Goal: Communication & Community: Share content

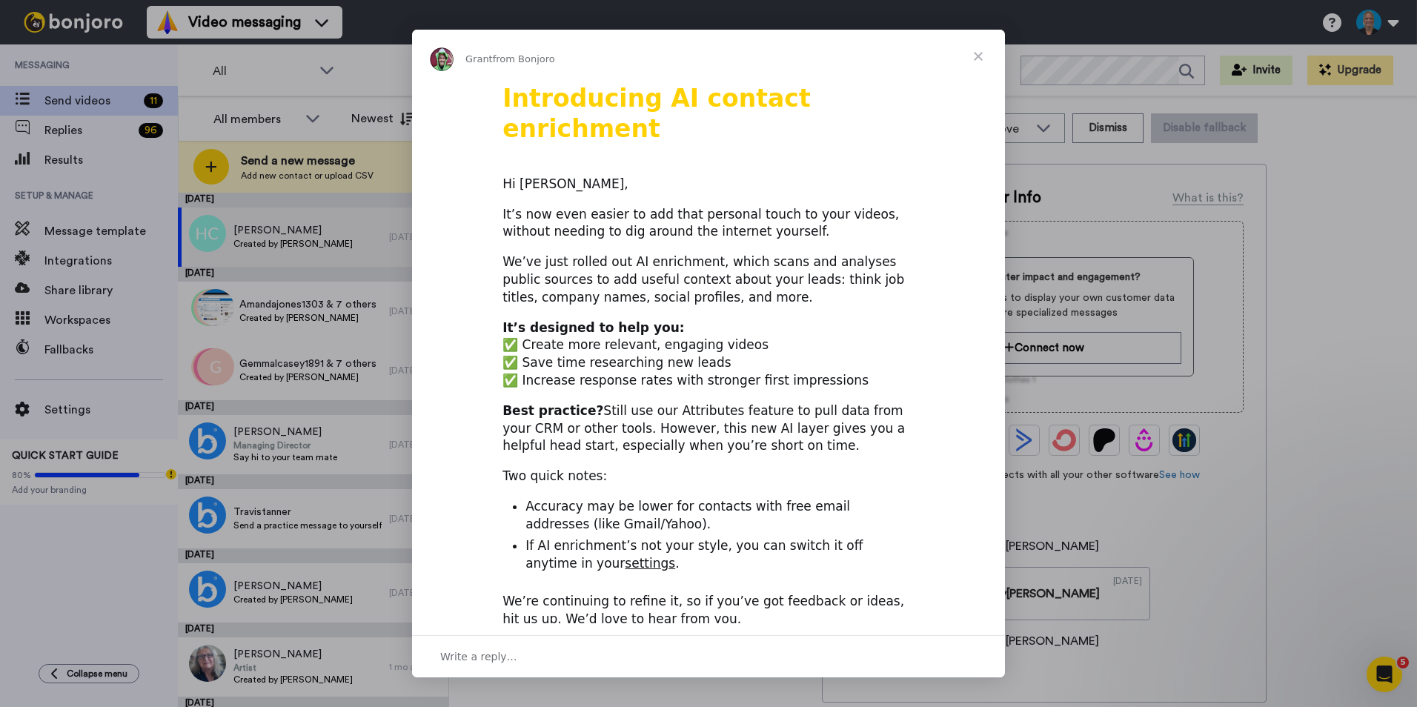
click at [978, 50] on span "Close" at bounding box center [978, 56] width 53 height 53
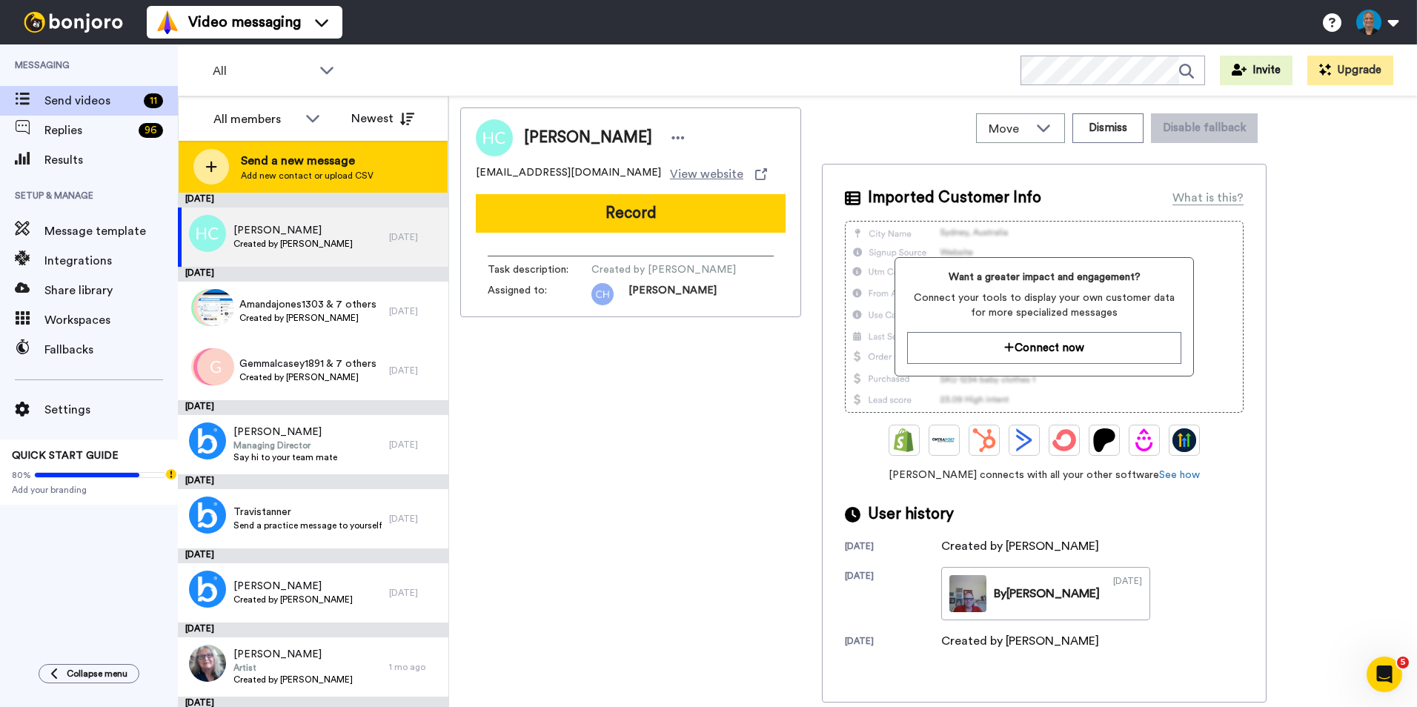
click at [224, 165] on div at bounding box center [211, 167] width 36 height 36
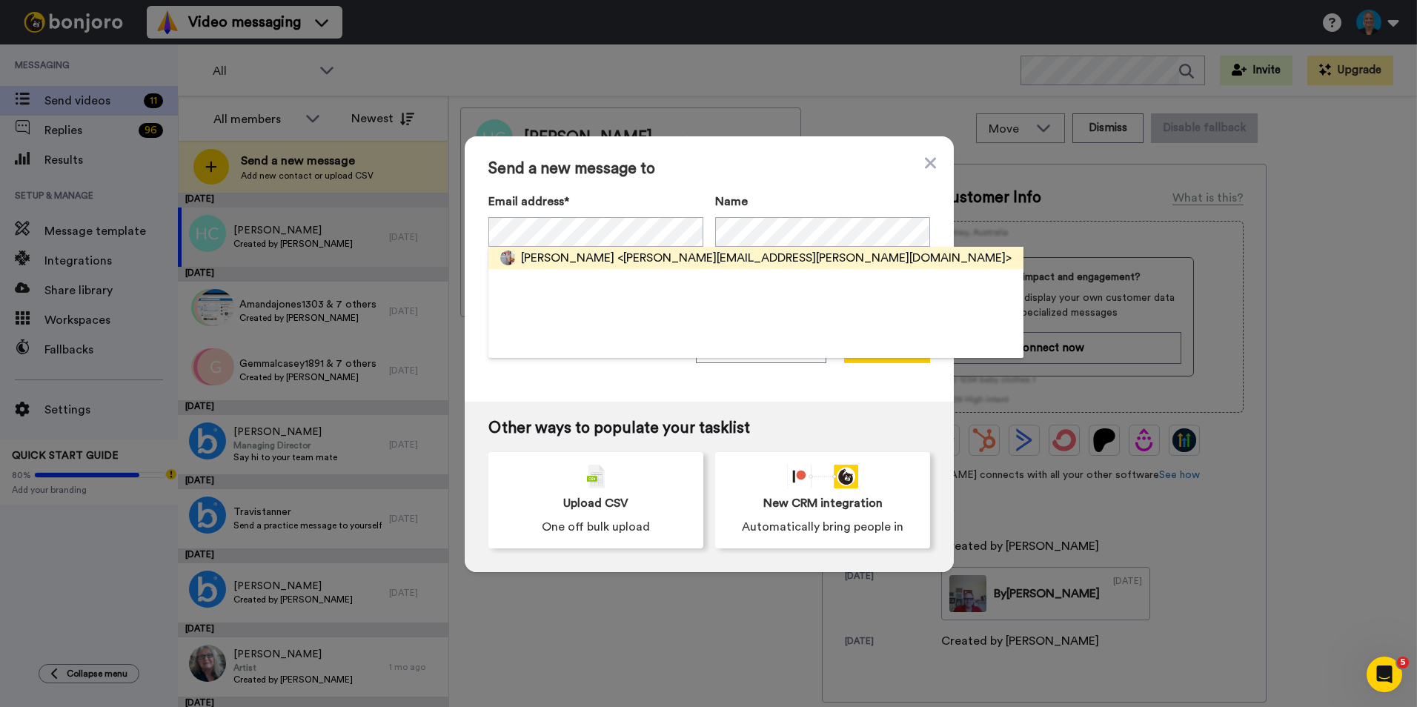
click at [617, 253] on span "<steve.clark@splendidmedia.co.uk>" at bounding box center [814, 258] width 394 height 18
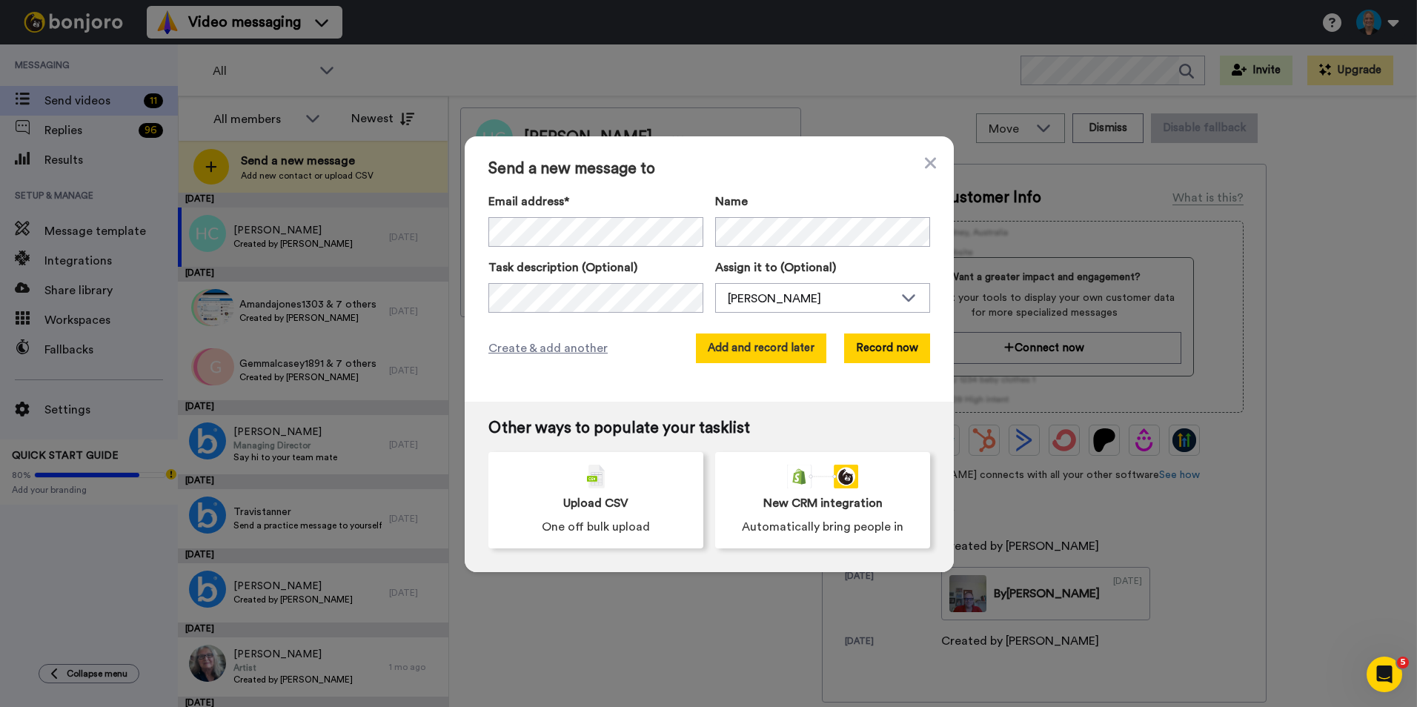
click at [729, 339] on button "Add and record later" at bounding box center [761, 348] width 130 height 30
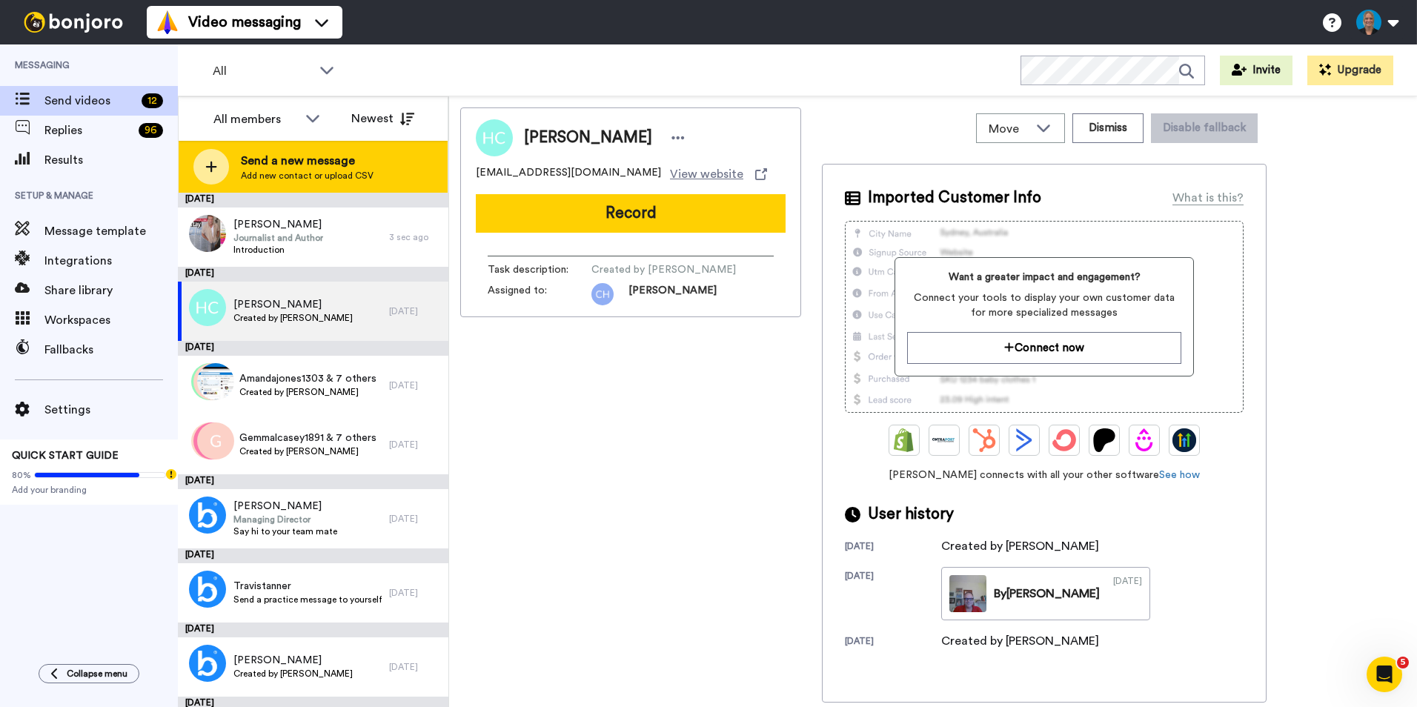
click at [184, 167] on div "Send a new message Add new contact or upload CSV" at bounding box center [313, 167] width 269 height 52
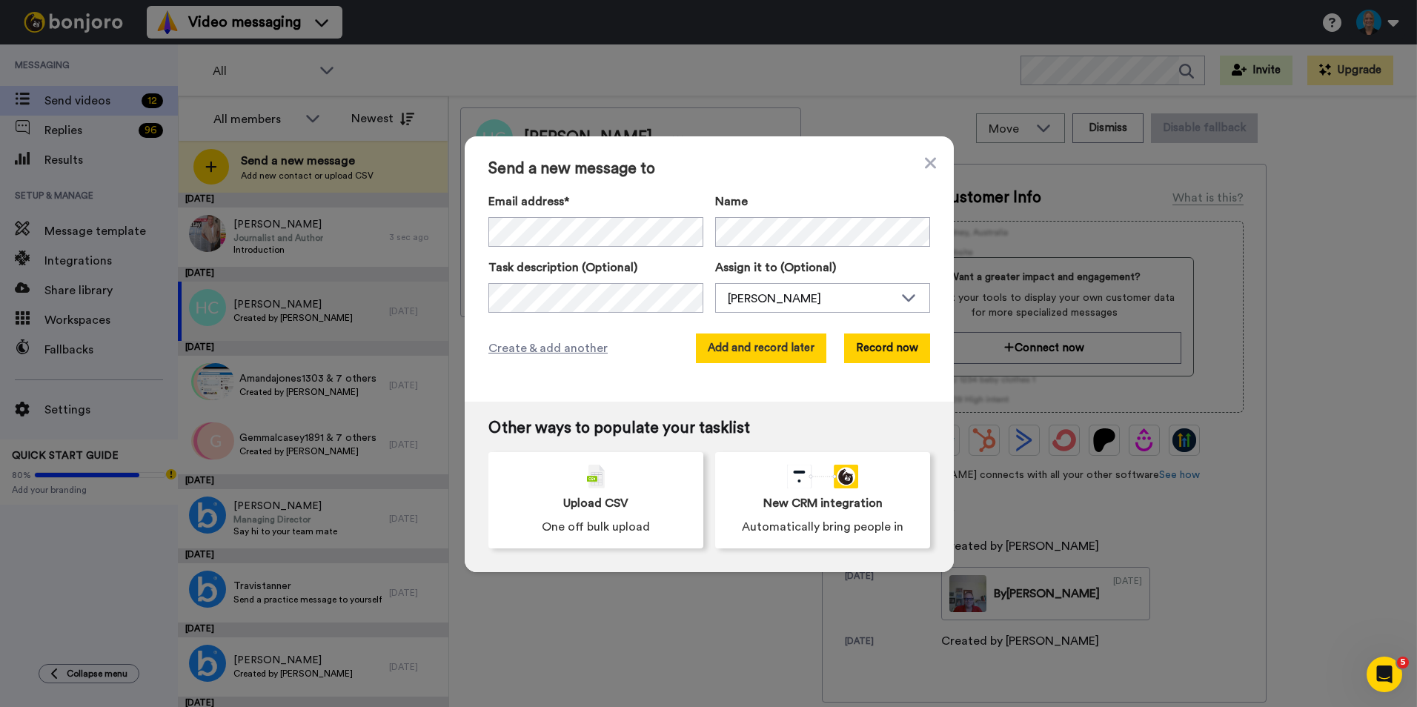
click at [760, 345] on button "Add and record later" at bounding box center [761, 348] width 130 height 30
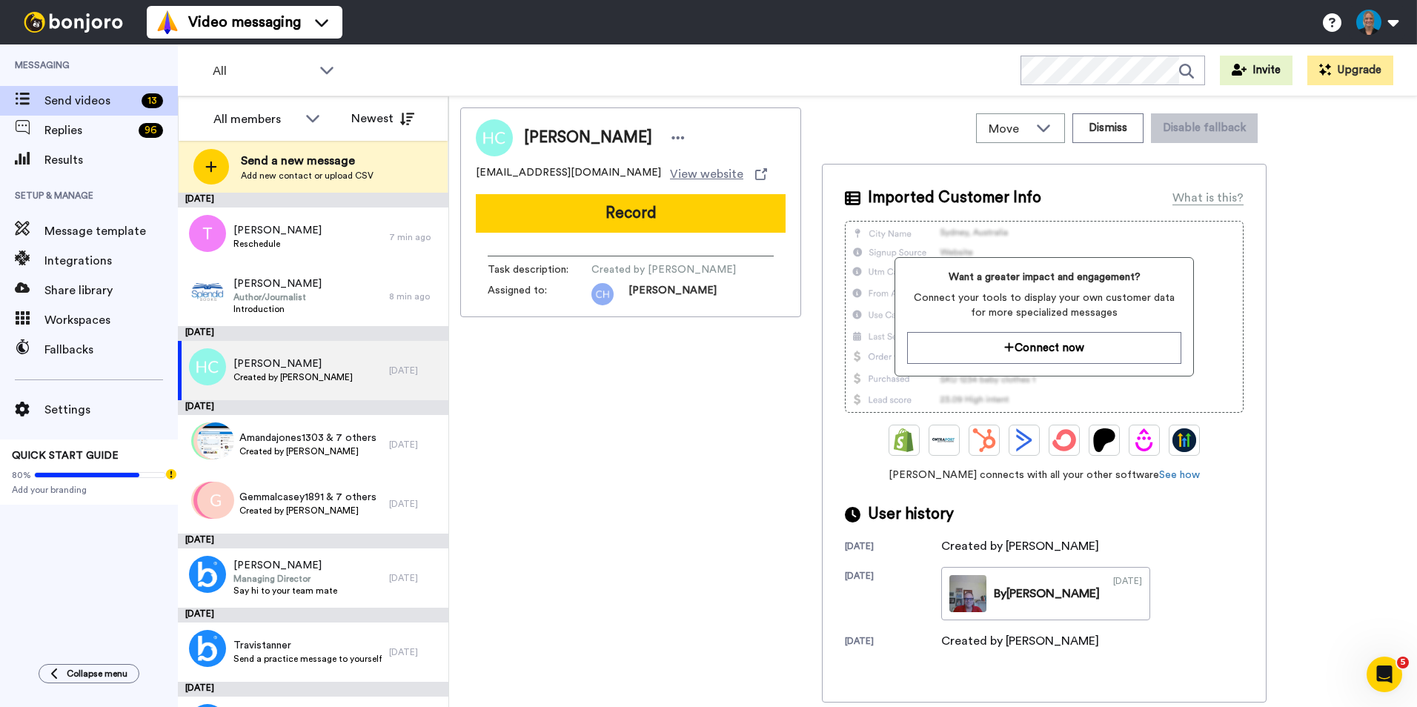
click at [514, 401] on div "Holly Cook hollycook2003@icloud.com View website Record Task description : Crea…" at bounding box center [630, 404] width 341 height 595
click at [1364, 248] on div "Holly Cook hollycook2003@icloud.com View website Record Task description : Crea…" at bounding box center [933, 404] width 946 height 595
click at [620, 414] on div "Holly Cook hollycook2003@icloud.com View website Record Task description : Crea…" at bounding box center [630, 404] width 341 height 595
click at [857, 27] on div "Video messaging Switch to Video messaging Testimonials Settings Discover Help &…" at bounding box center [782, 22] width 1270 height 44
click at [1316, 398] on div "Holly Cook hollycook2003@icloud.com View website Record Task description : Crea…" at bounding box center [933, 404] width 946 height 595
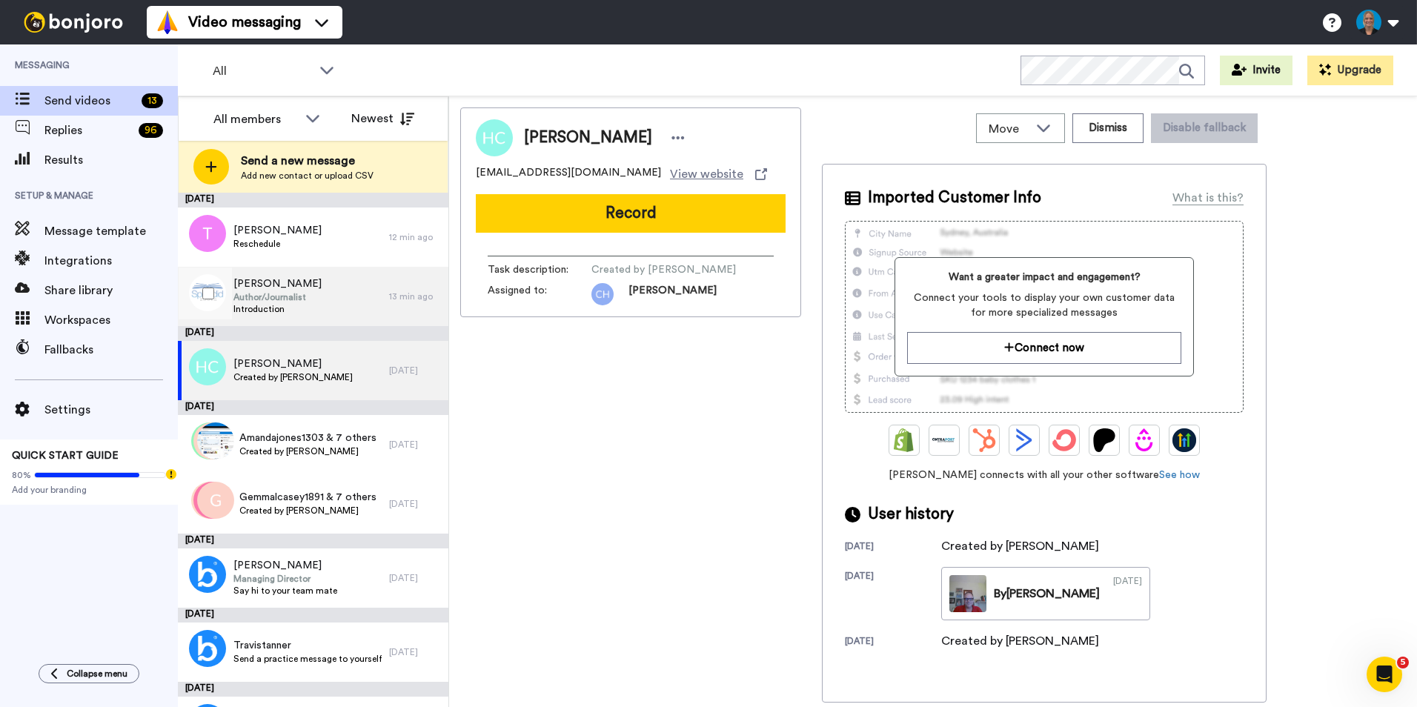
click at [285, 285] on span "Steve Clark" at bounding box center [277, 283] width 88 height 15
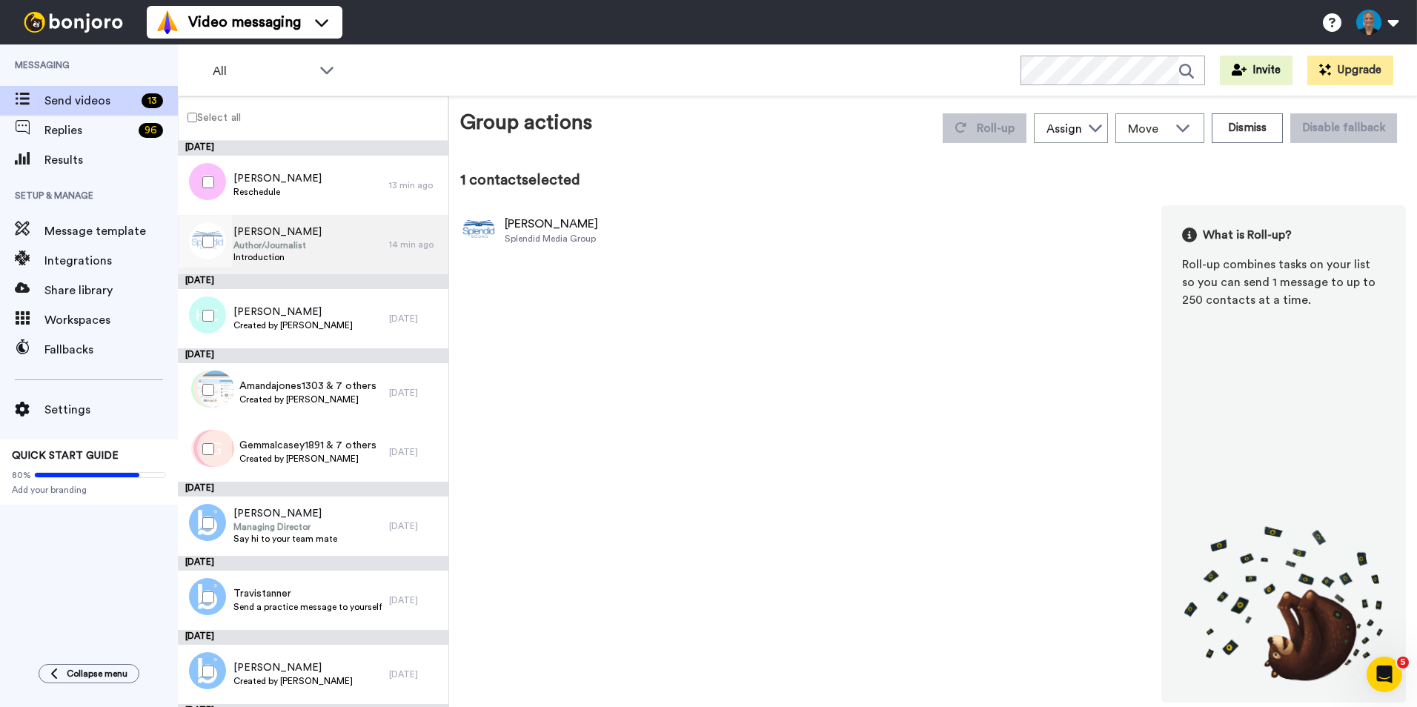
click at [281, 244] on span "Author/Journalist" at bounding box center [277, 245] width 88 height 12
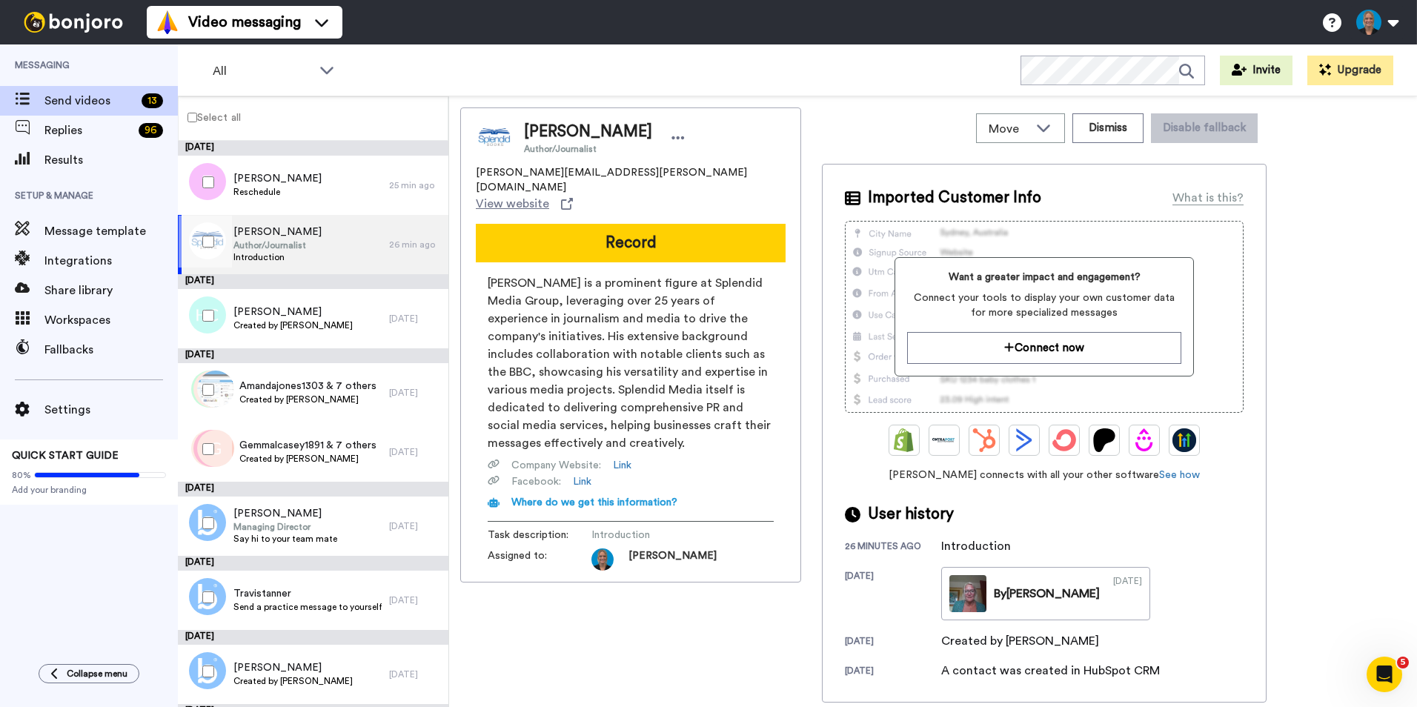
click at [468, 60] on div "All WORKSPACES View all All Default Tasks + Add a new workspace Invite Upgrade" at bounding box center [797, 70] width 1239 height 52
click at [505, 76] on div "All WORKSPACES View all All Default Tasks + Add a new workspace Invite Upgrade" at bounding box center [797, 70] width 1239 height 52
click at [568, 60] on div "All WORKSPACES View all All Default Tasks + Add a new workspace Invite Upgrade" at bounding box center [797, 70] width 1239 height 52
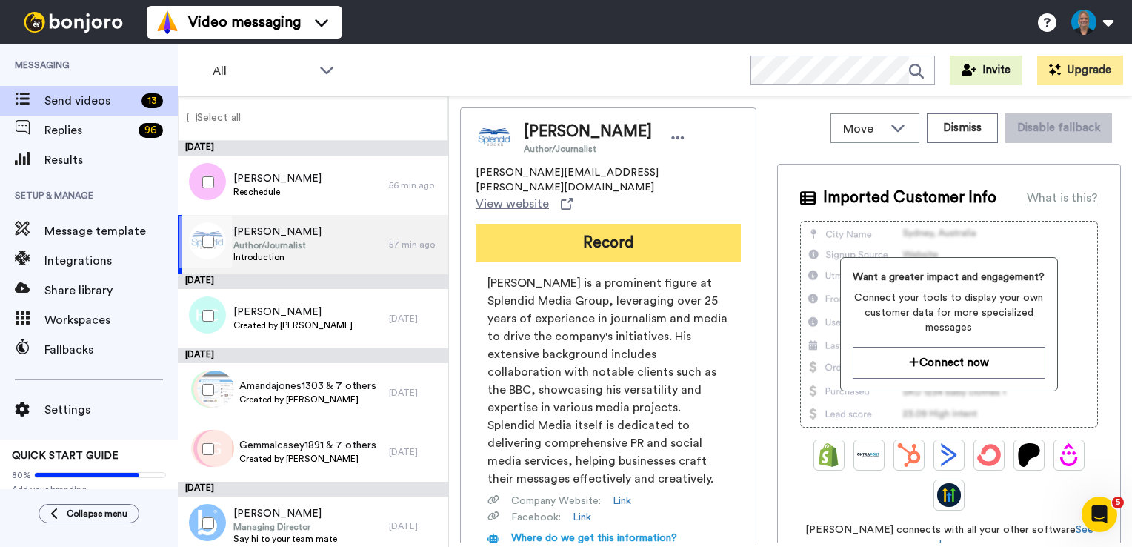
click at [628, 224] on button "Record" at bounding box center [608, 243] width 265 height 39
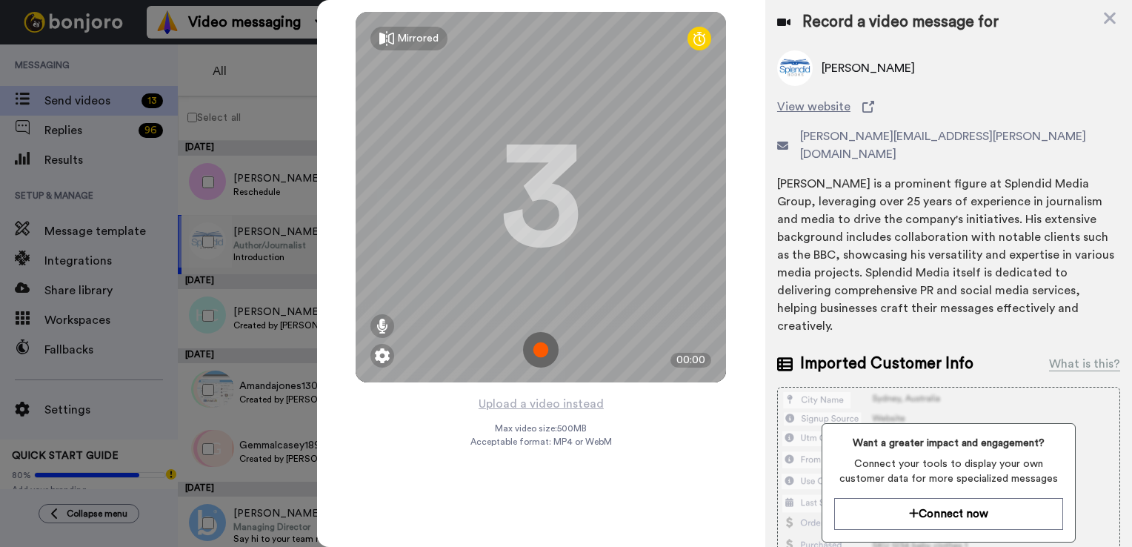
click at [537, 342] on img at bounding box center [541, 350] width 36 height 36
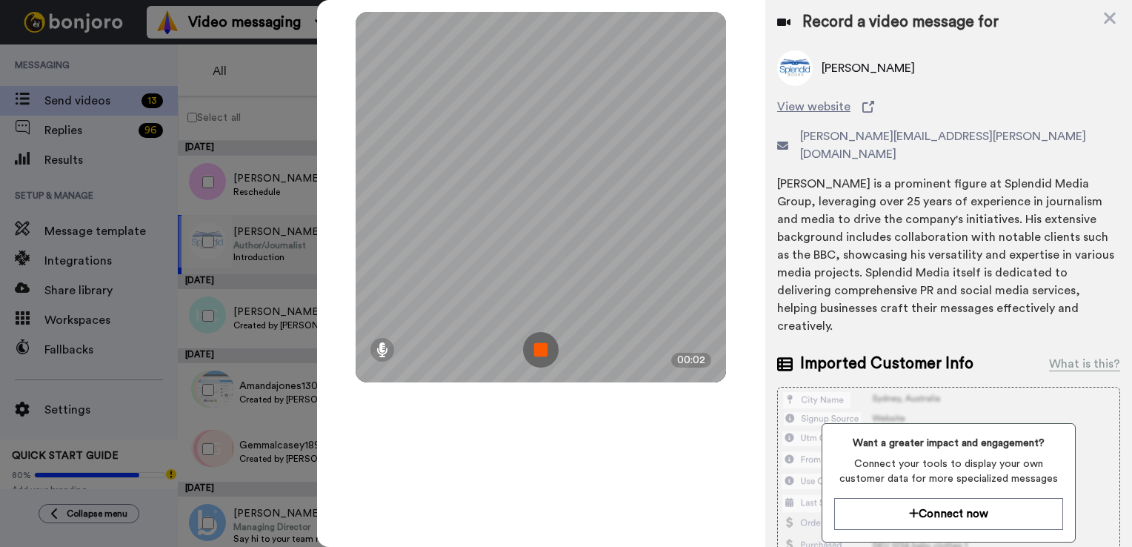
click at [537, 342] on img at bounding box center [541, 350] width 36 height 36
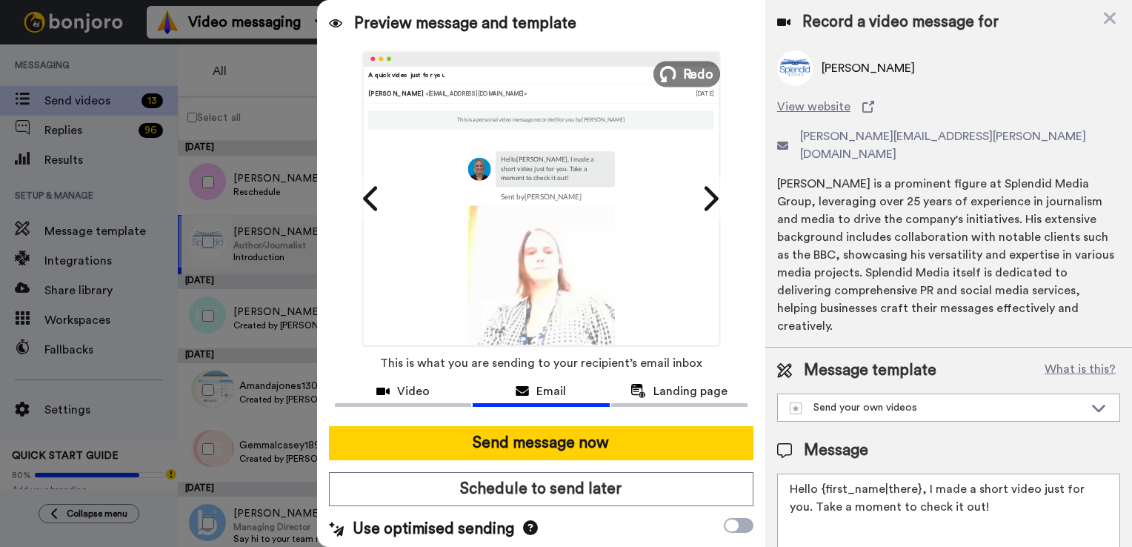
click at [683, 82] on span "Redo" at bounding box center [698, 73] width 31 height 19
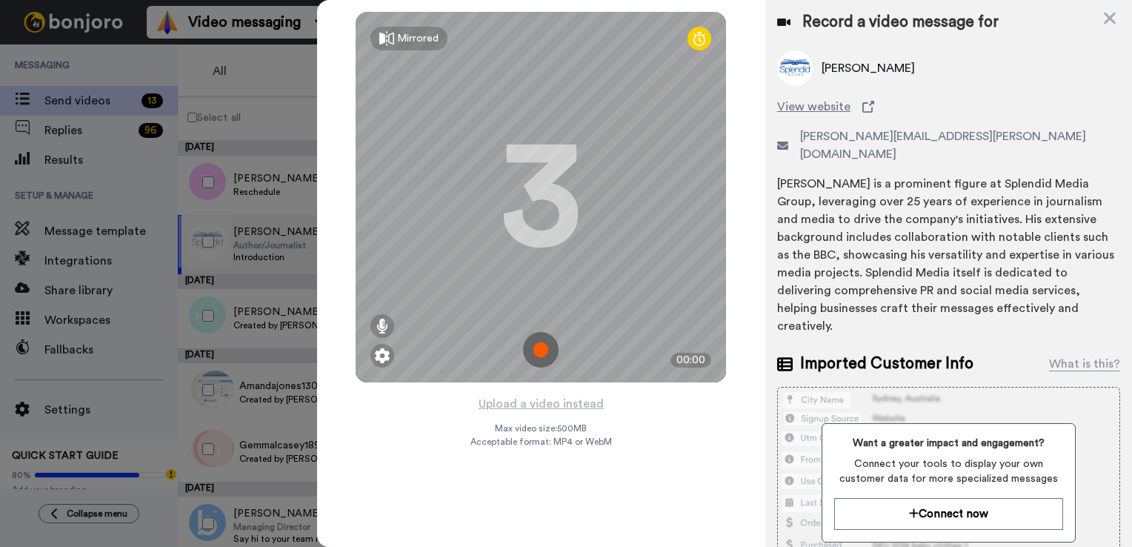
click at [542, 351] on img at bounding box center [541, 350] width 36 height 36
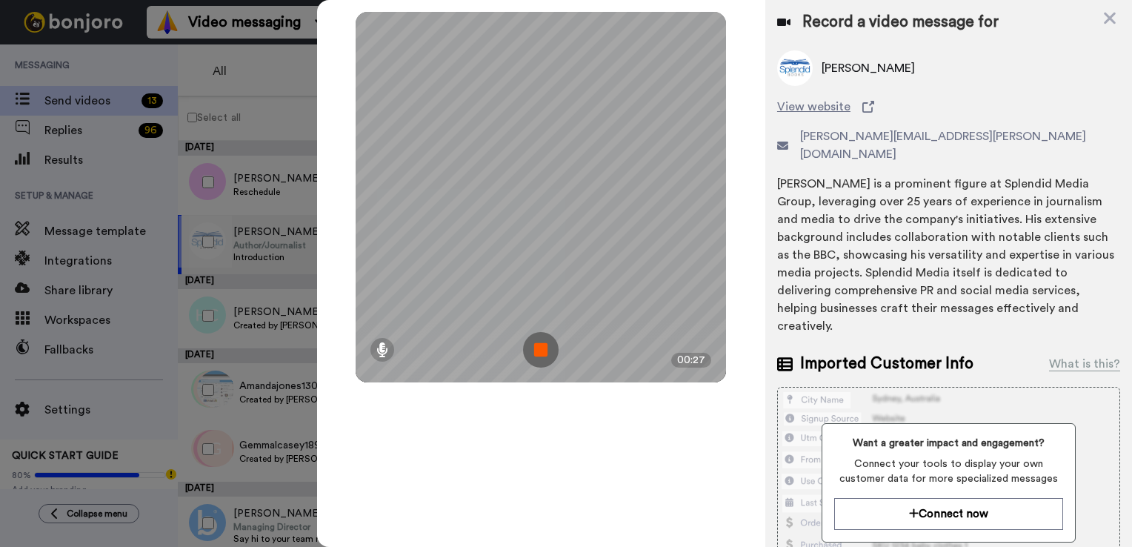
click at [545, 347] on img at bounding box center [541, 350] width 36 height 36
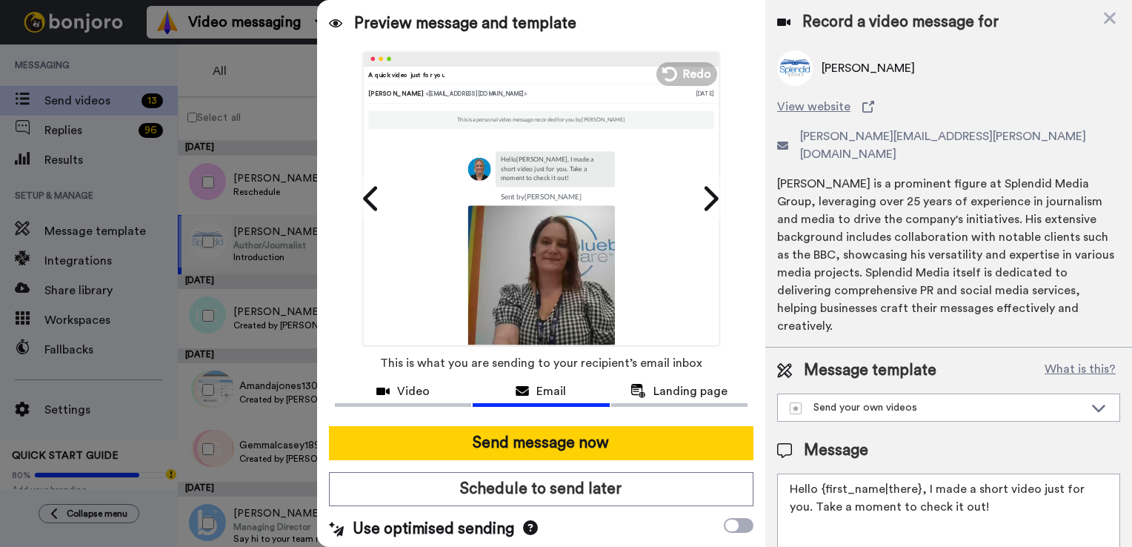
drag, startPoint x: 1020, startPoint y: 487, endPoint x: 777, endPoint y: 456, distance: 245.1
click at [777, 474] on textarea "Hello {first_name|there}, I made a short video just for you. Take a moment to c…" at bounding box center [948, 540] width 343 height 133
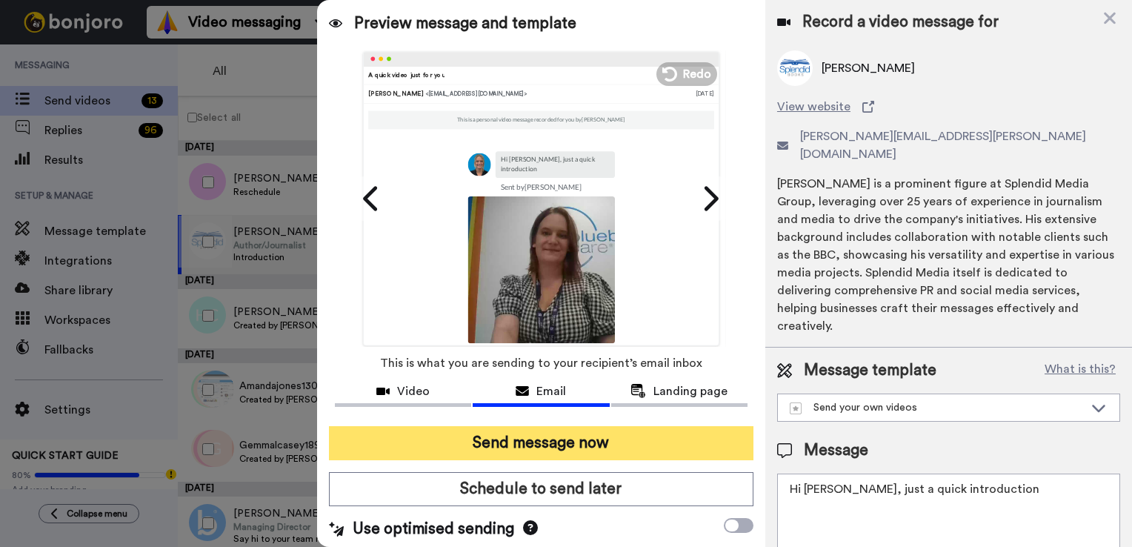
type textarea "Hi Steve, just a quick introduction"
click at [634, 439] on button "Send message now" at bounding box center [541, 443] width 425 height 34
